Goal: Obtain resource: Obtain resource

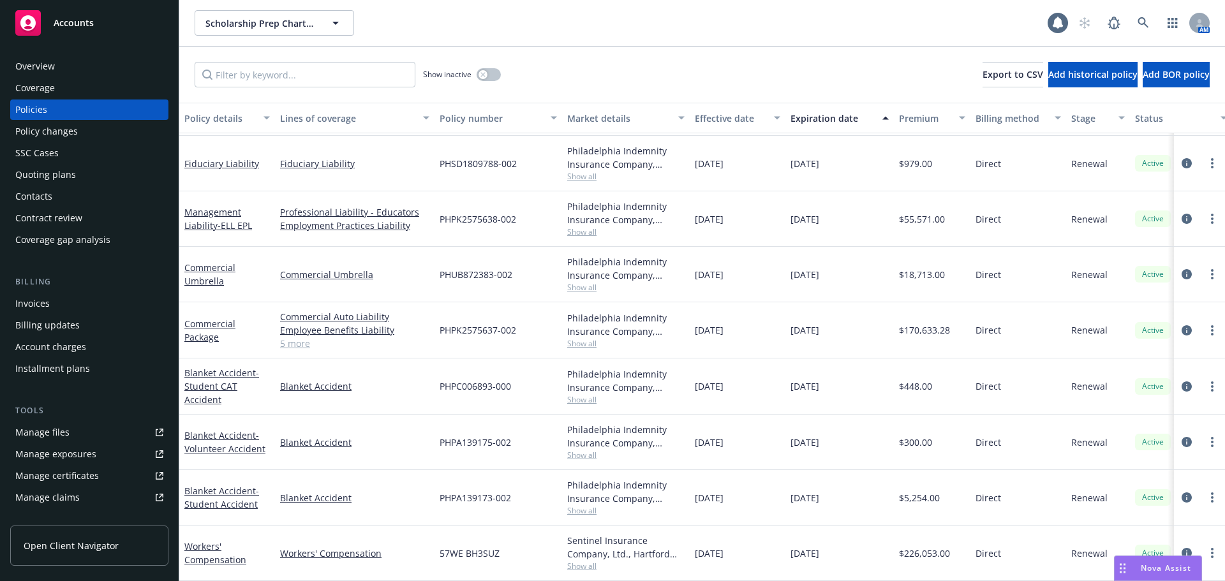
scroll to position [114, 0]
click at [196, 385] on span "- Student CAT Accident" at bounding box center [221, 386] width 75 height 39
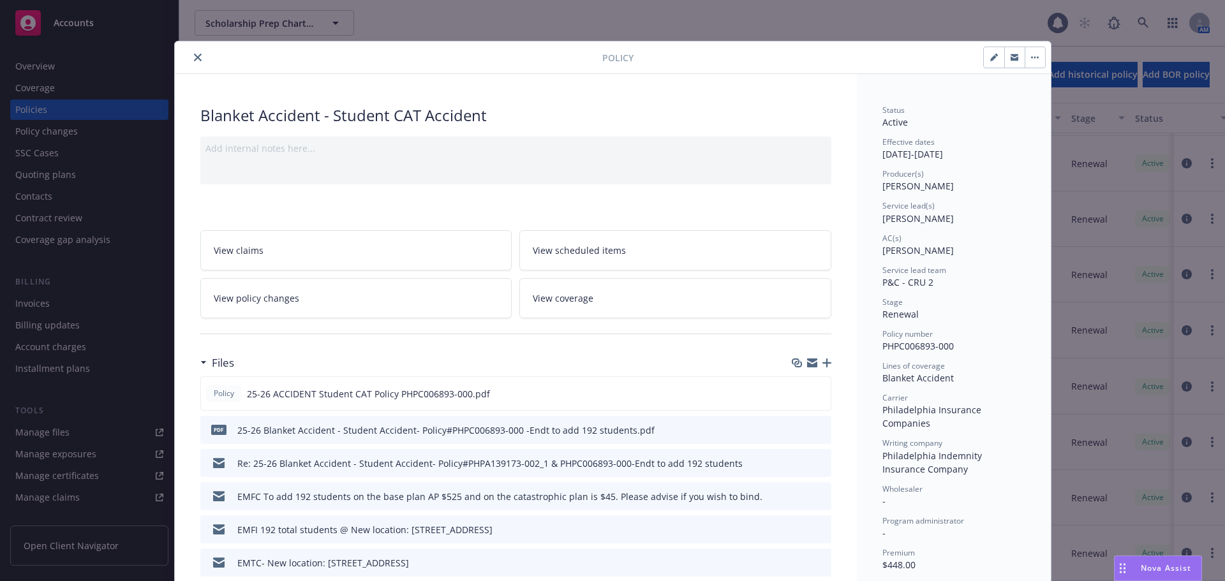
click at [194, 59] on icon "close" at bounding box center [198, 58] width 8 height 8
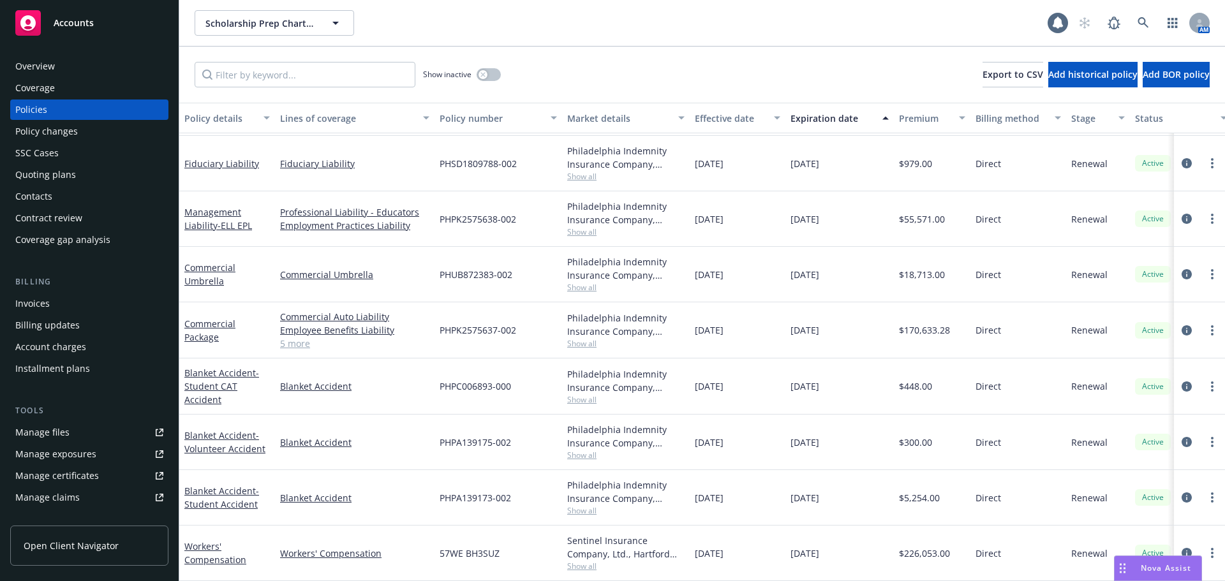
scroll to position [114, 0]
drag, startPoint x: 246, startPoint y: 434, endPoint x: 239, endPoint y: 427, distance: 9.9
click at [245, 434] on span "- Volunteer Accident" at bounding box center [224, 442] width 81 height 26
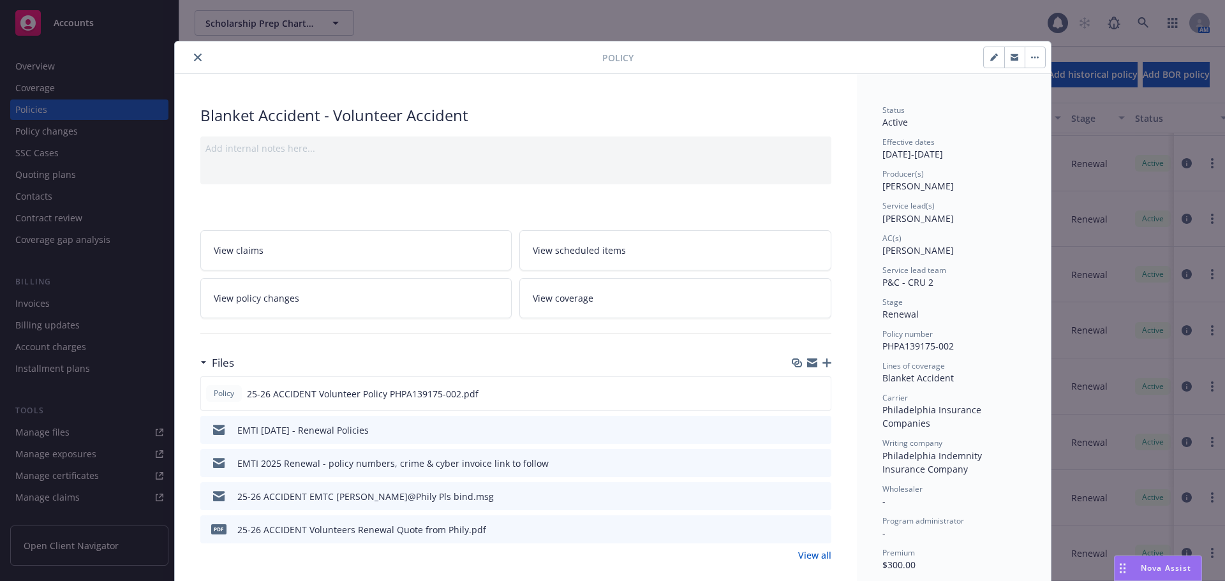
scroll to position [255, 0]
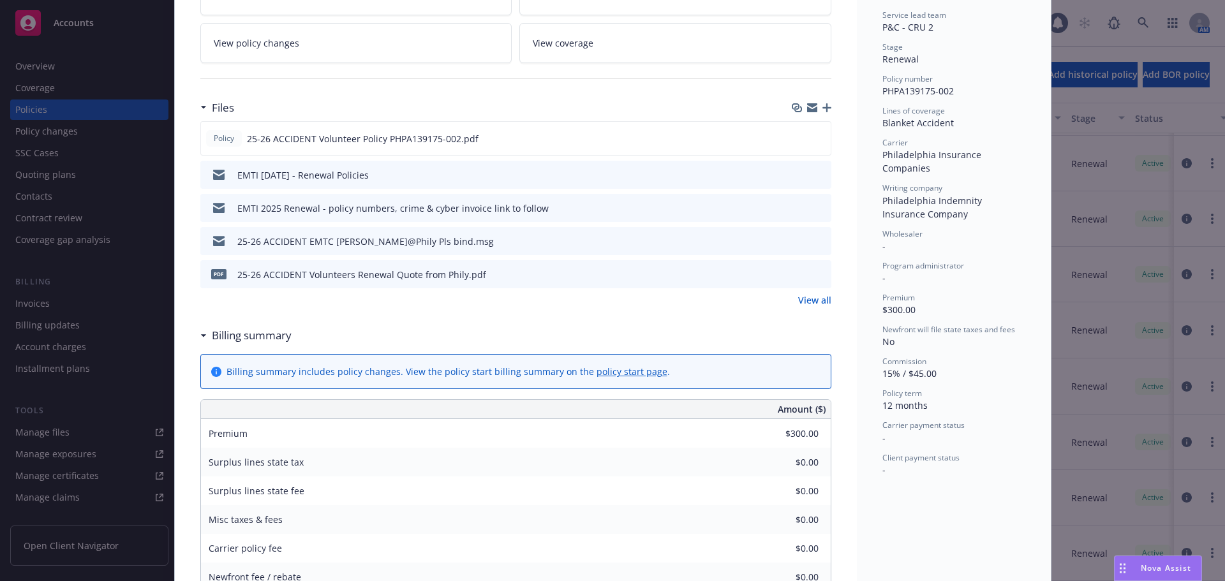
click at [816, 304] on link "View all" at bounding box center [814, 299] width 33 height 13
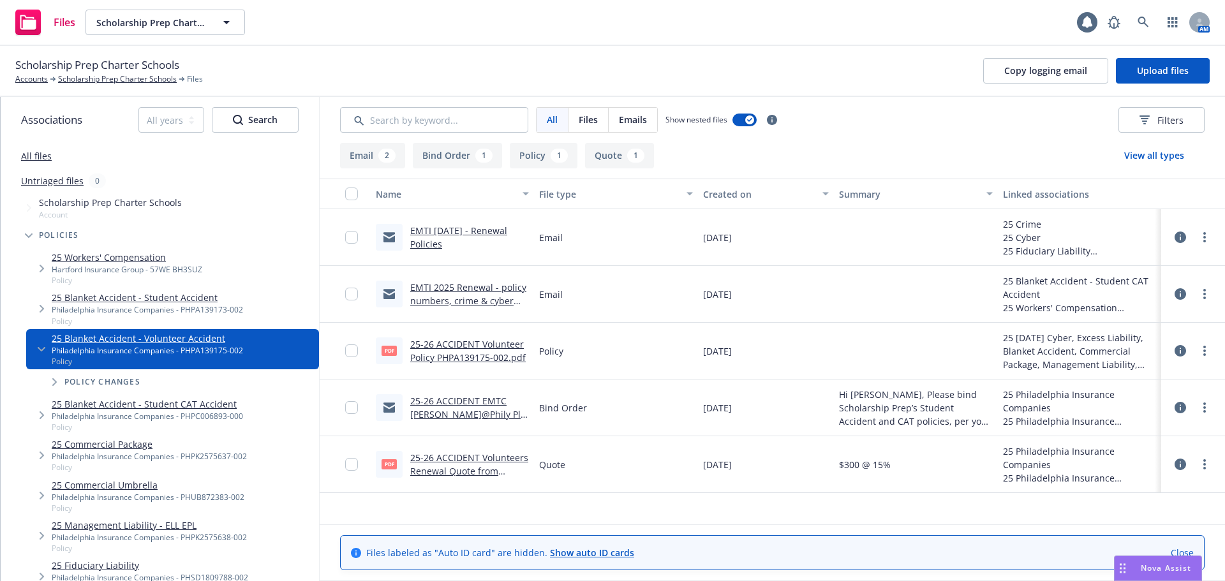
click at [601, 153] on button "Quote 1" at bounding box center [619, 156] width 69 height 26
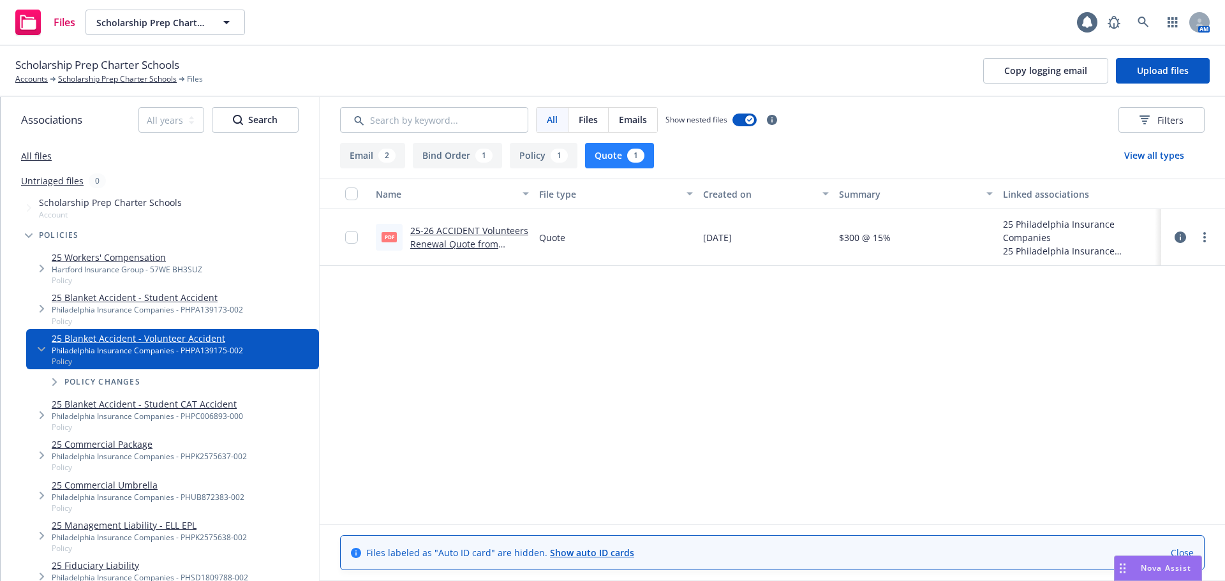
click at [455, 241] on link "25-26 ACCIDENT Volunteers Renewal Quote from Phily.pdf" at bounding box center [469, 244] width 118 height 39
